Goal: Check status

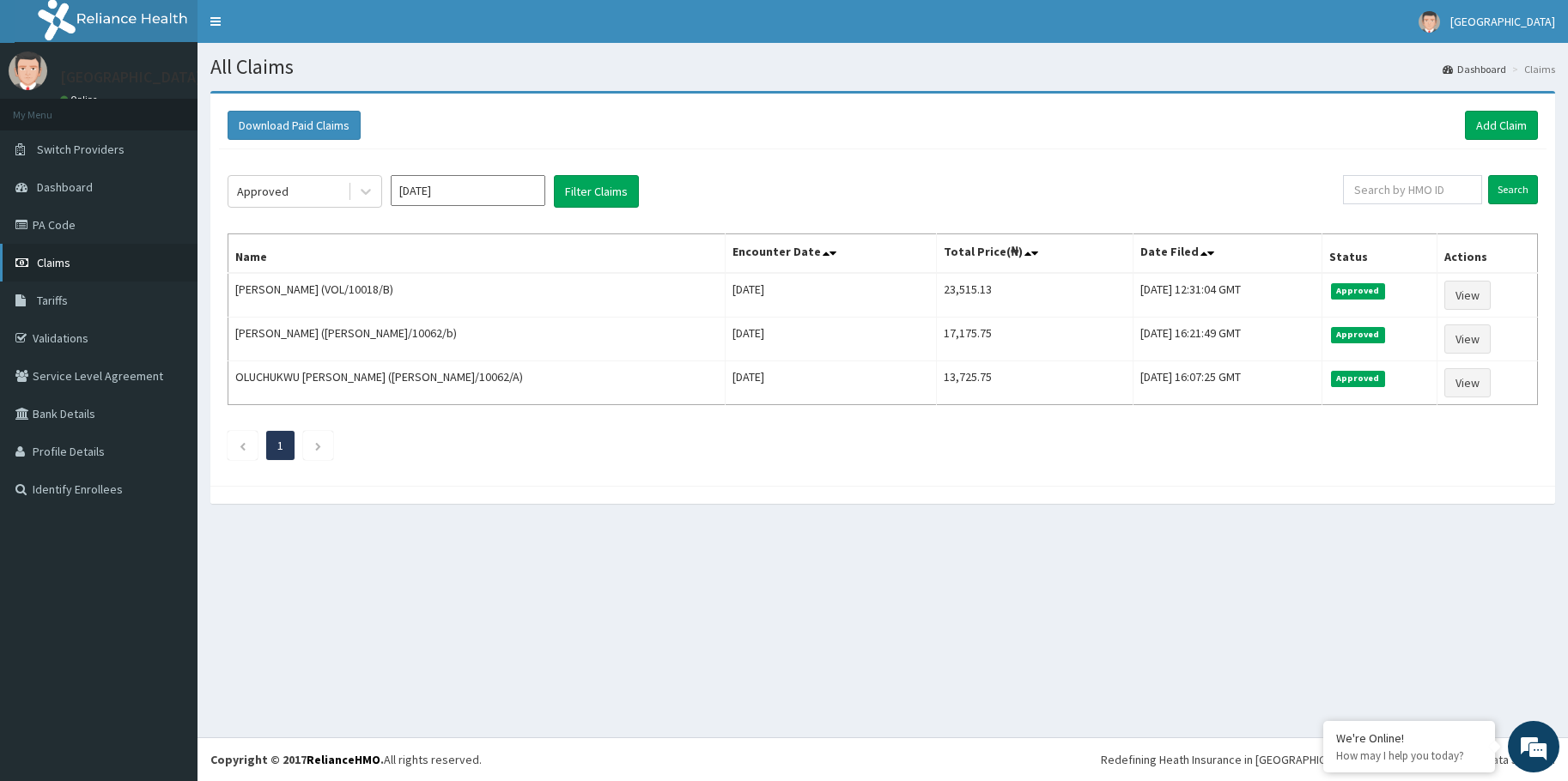
click at [98, 267] on link "Claims" at bounding box center [98, 262] width 197 height 38
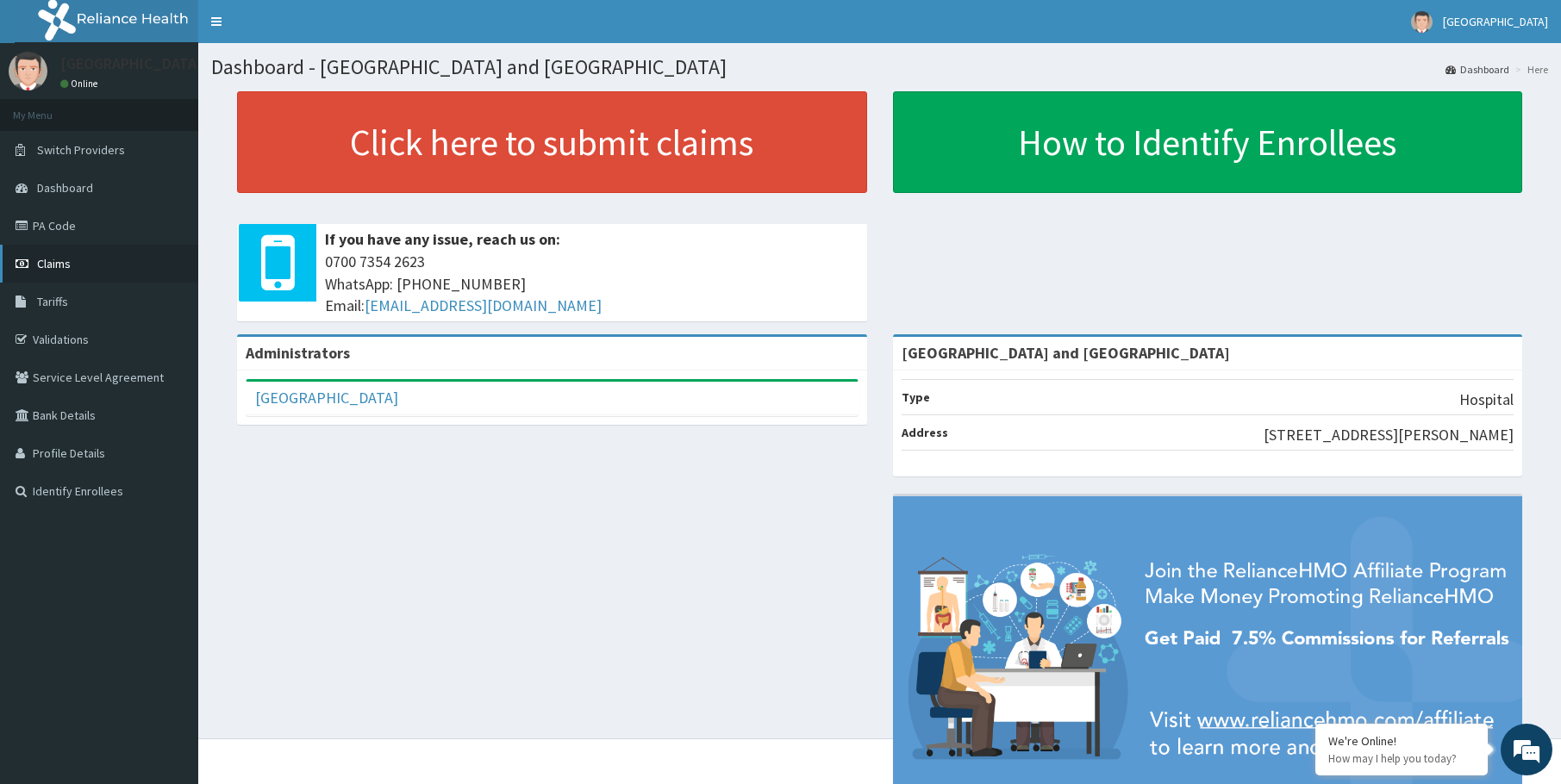
click at [73, 265] on link "Claims" at bounding box center [99, 263] width 198 height 38
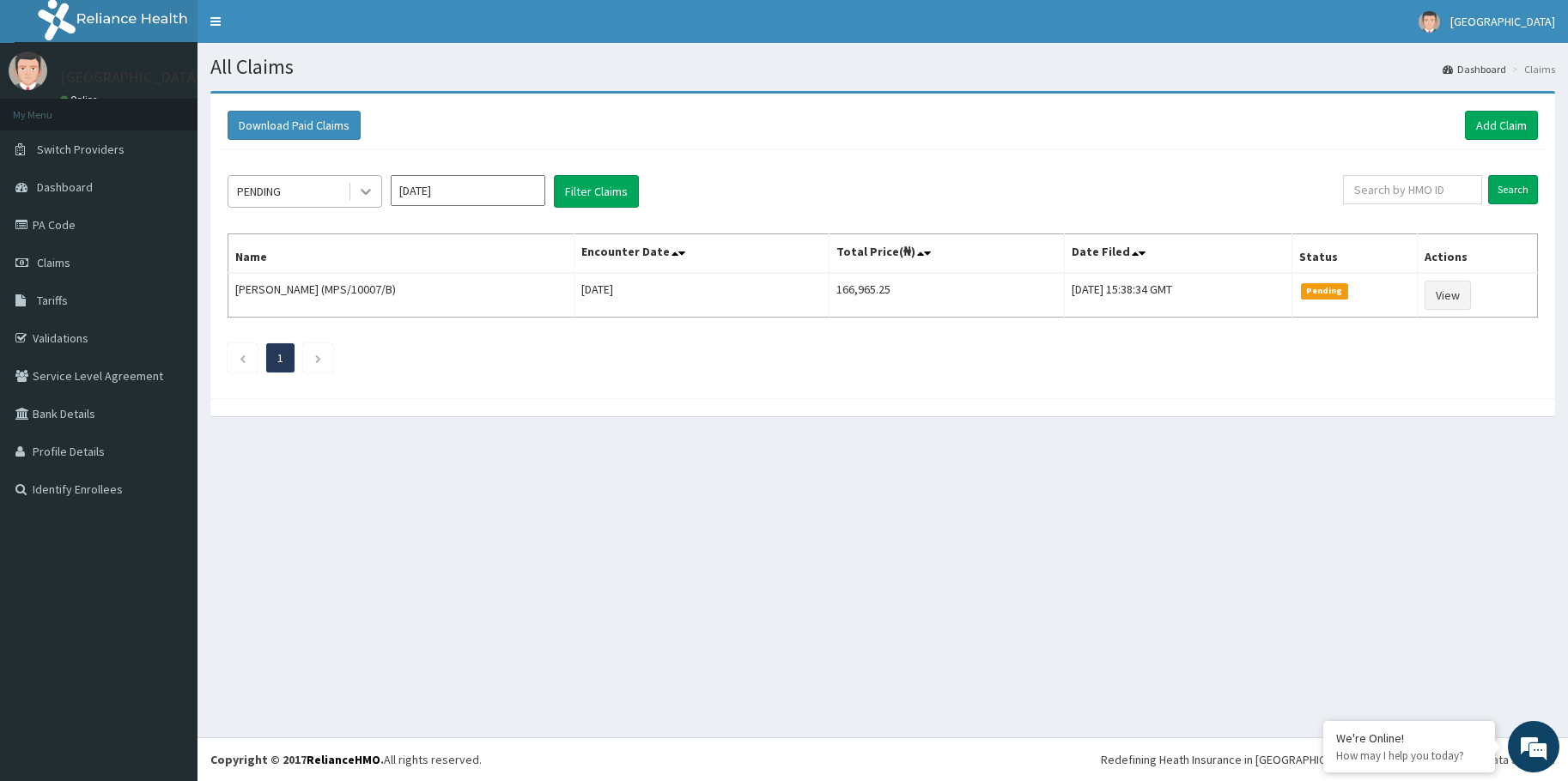
click at [357, 191] on icon at bounding box center [366, 192] width 18 height 18
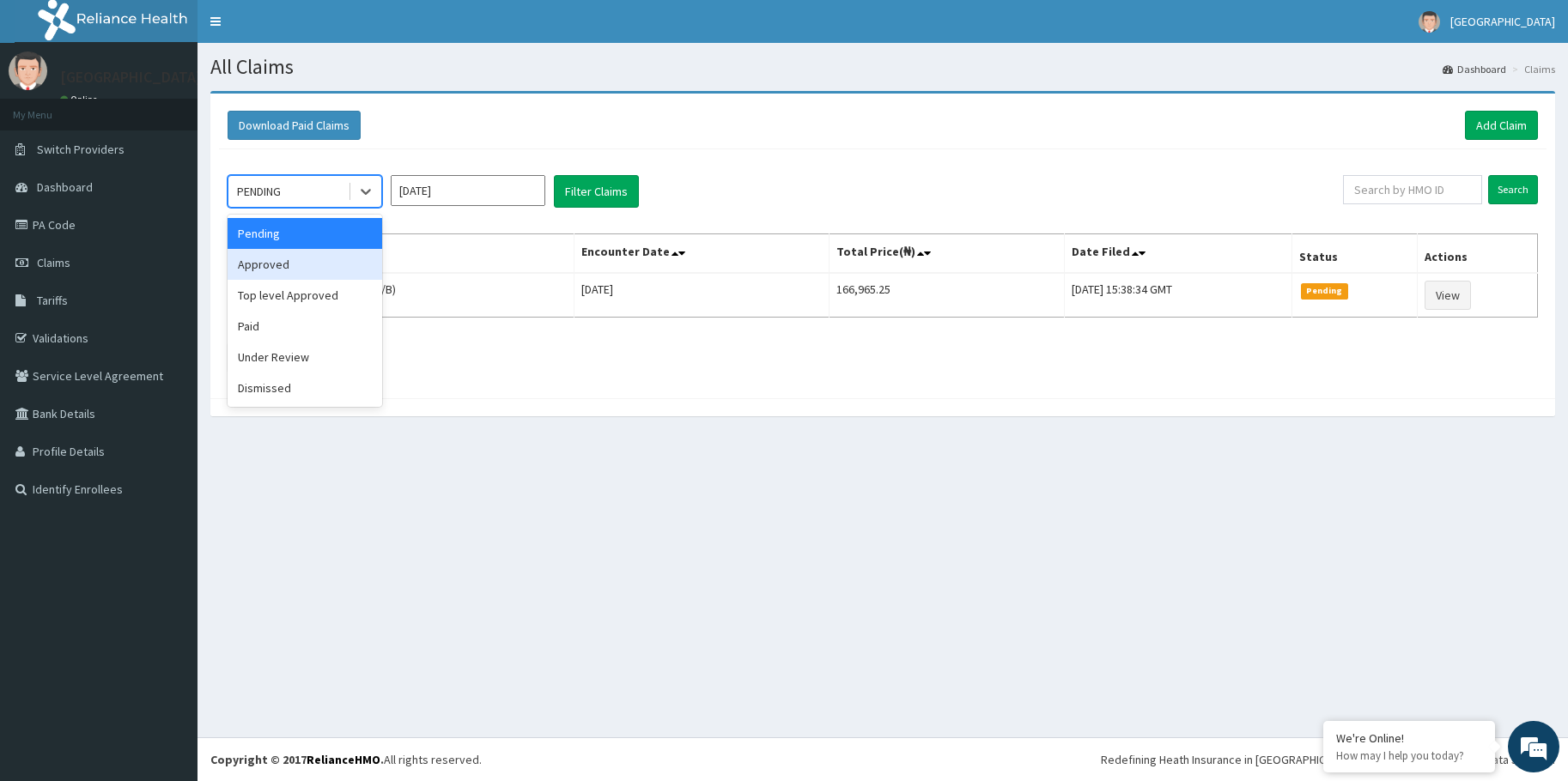
click at [302, 268] on div "Approved" at bounding box center [304, 264] width 154 height 31
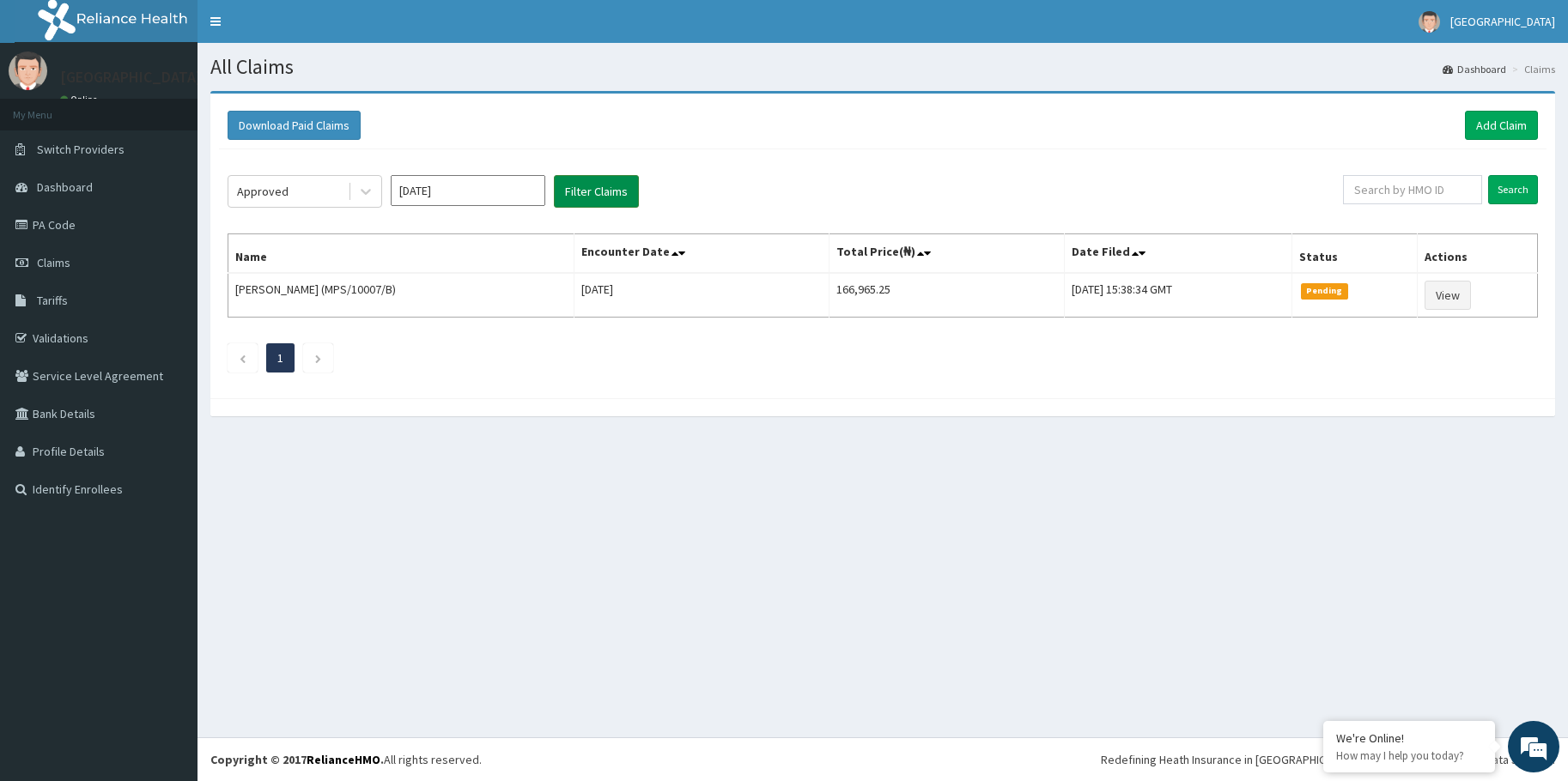
click at [607, 198] on button "Filter Claims" at bounding box center [595, 191] width 85 height 32
